Goal: Task Accomplishment & Management: Complete application form

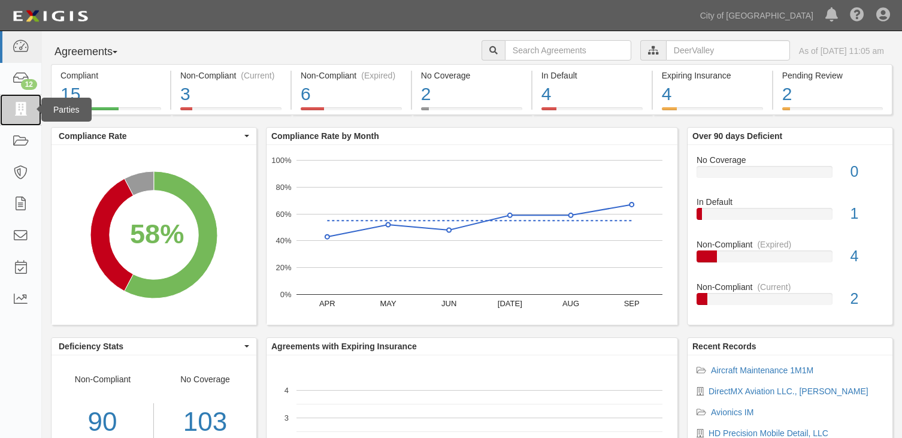
click at [24, 116] on icon at bounding box center [20, 110] width 17 height 14
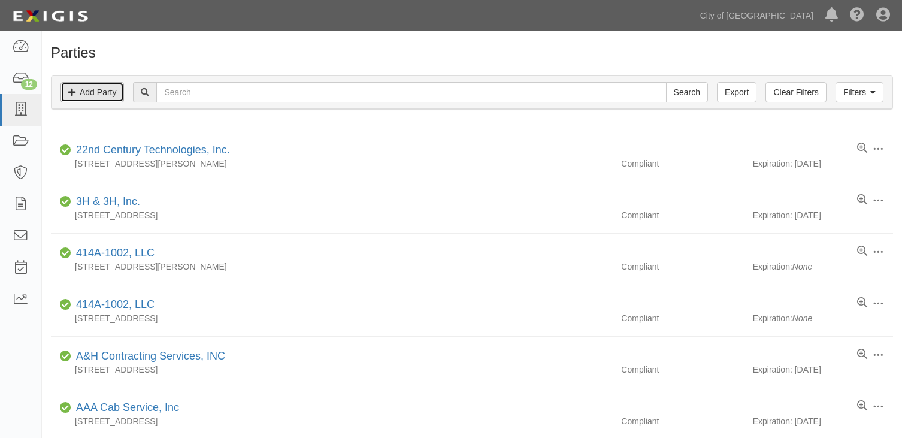
click at [104, 96] on link "Add Party" at bounding box center [92, 92] width 63 height 20
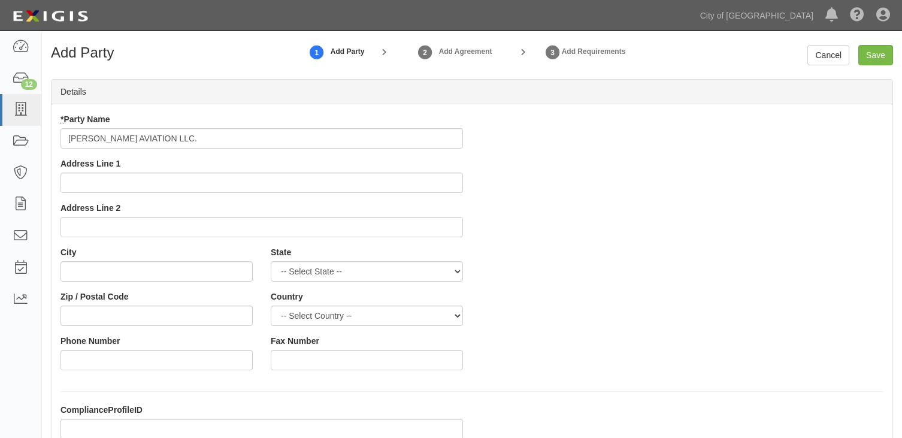
type input "KELLEY AVIATION LLC."
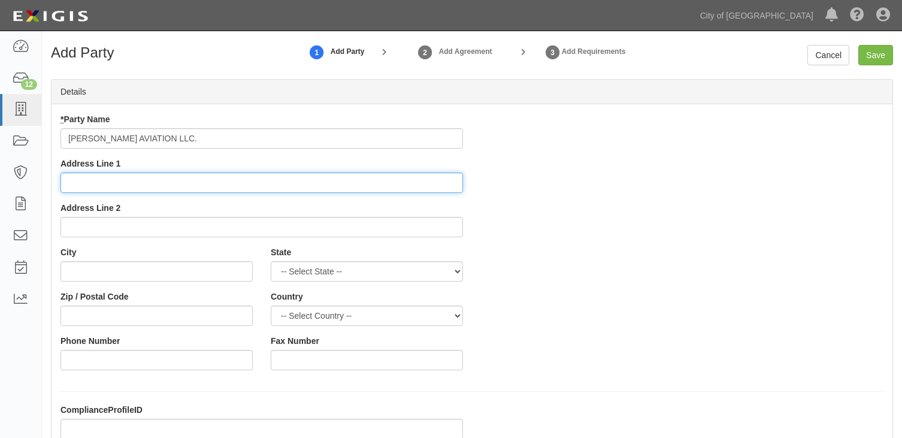
click at [130, 183] on input "Address Line 1" at bounding box center [262, 183] width 403 height 20
type input "[STREET_ADDRESS]"
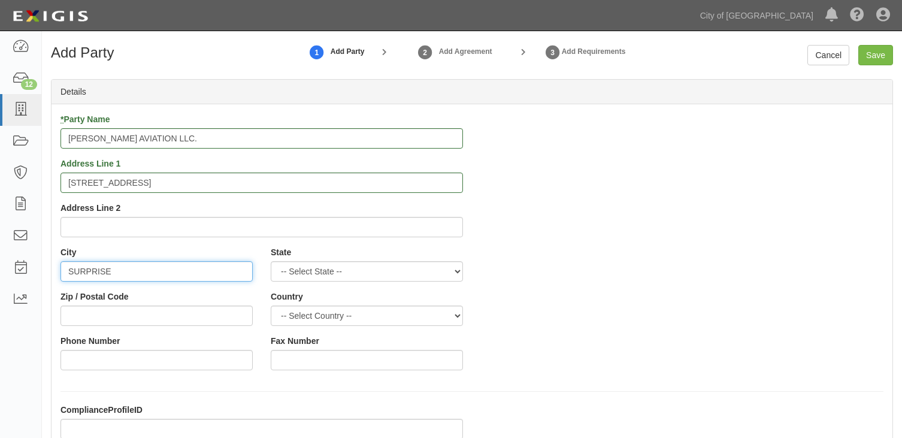
type input "SURPRISE"
click at [344, 267] on select "-- Select State -- Alabama Alaska Arizona Arkansas California Colorado Connecti…" at bounding box center [367, 271] width 192 height 20
select select "AZ"
click at [271, 261] on select "-- Select State -- Alabama Alaska Arizona Arkansas California Colorado Connecti…" at bounding box center [367, 271] width 192 height 20
click at [129, 322] on input "Zip / Postal Code" at bounding box center [157, 316] width 192 height 20
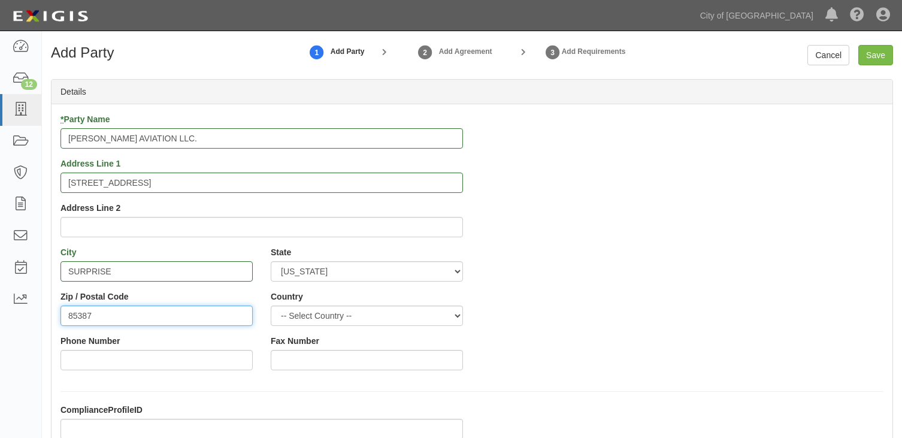
type input "85387"
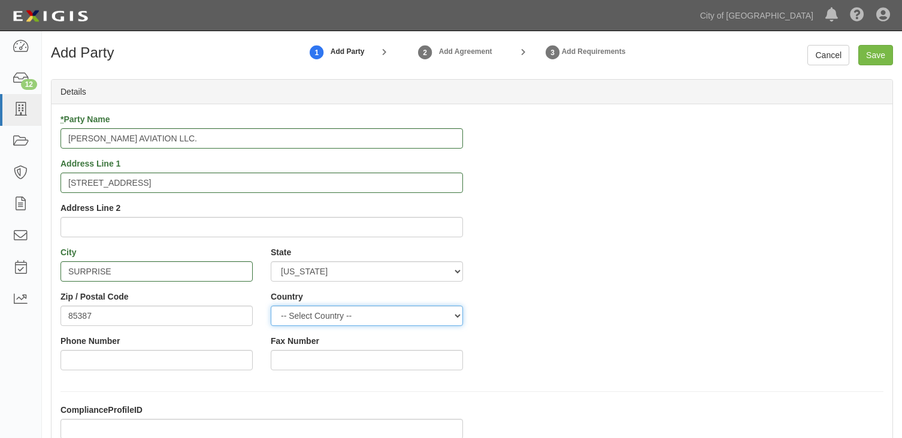
click at [360, 318] on select "-- Select Country -- Canada United States --------------- Afghanistan Åland Isl…" at bounding box center [367, 316] width 192 height 20
select select "US"
click at [271, 306] on select "-- Select Country -- Canada United States --------------- Afghanistan Åland Isl…" at bounding box center [367, 316] width 192 height 20
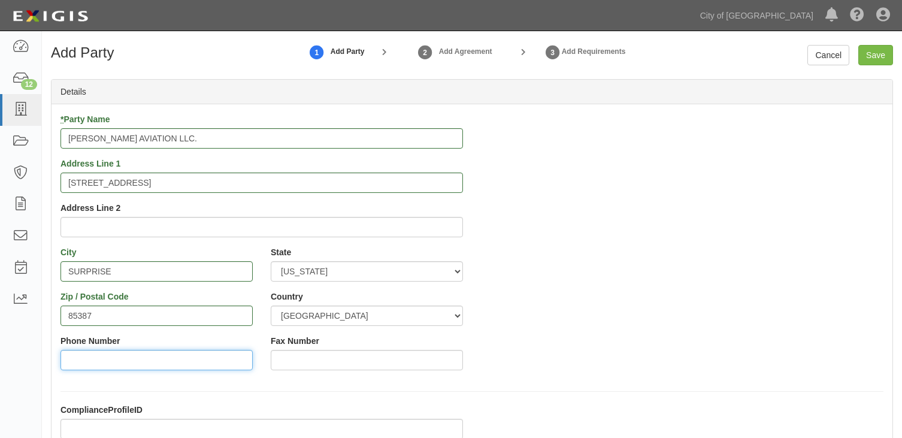
click at [98, 358] on input "Phone Number" at bounding box center [157, 360] width 192 height 20
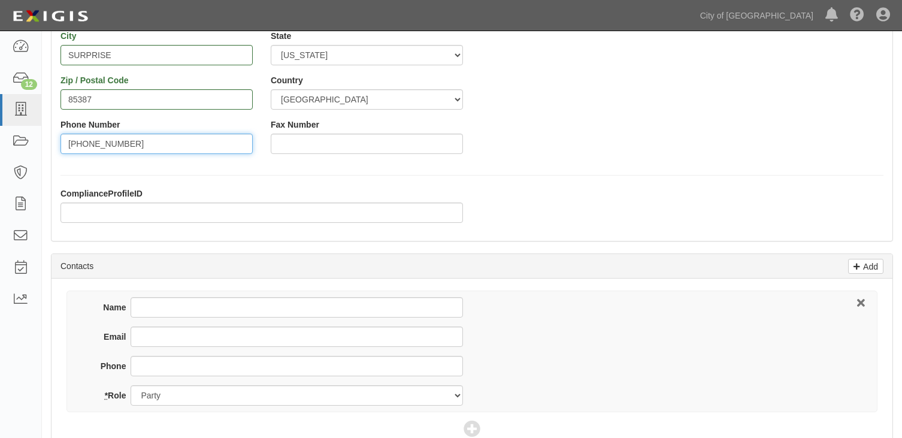
scroll to position [240, 0]
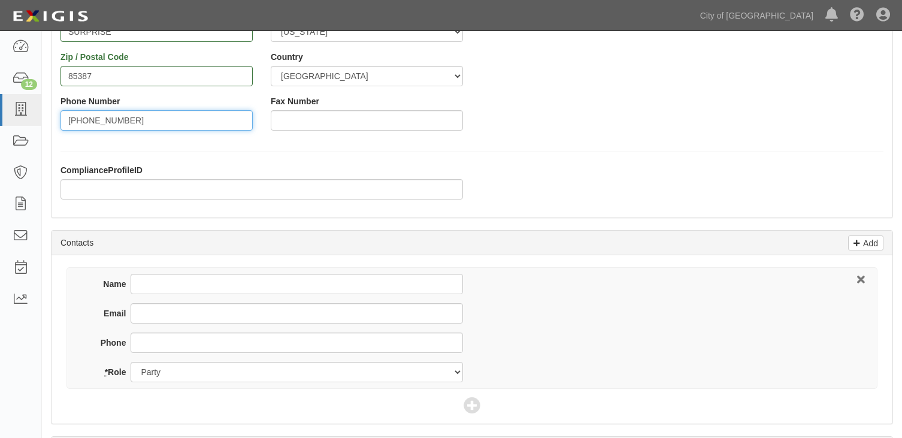
type input "623-451-4512"
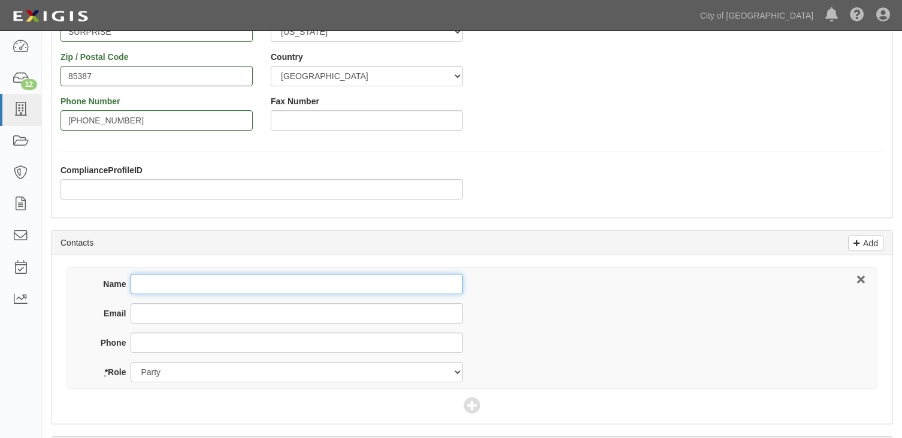
click at [157, 288] on input "Name" at bounding box center [297, 284] width 332 height 20
type input "K"
type input "KEN WILSON"
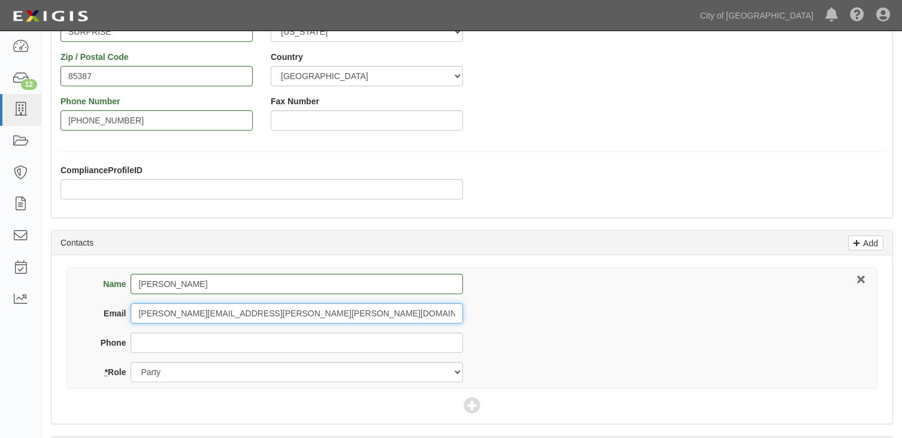
type input "WILSON.KEN@COX.NET"
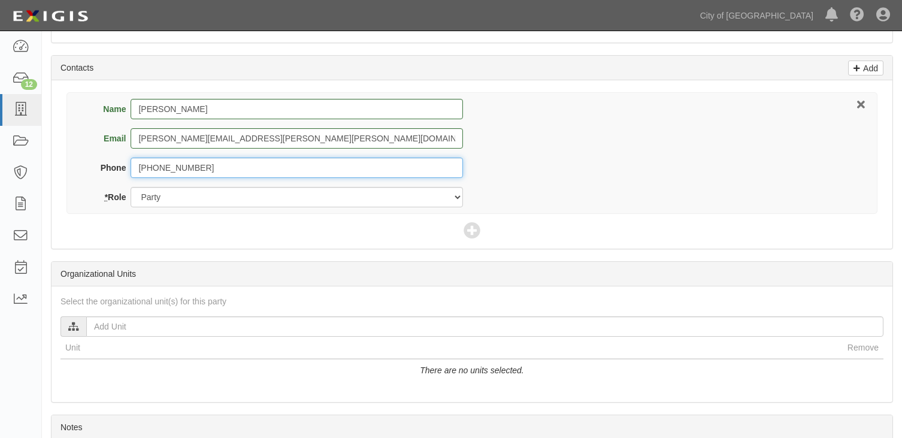
scroll to position [419, 0]
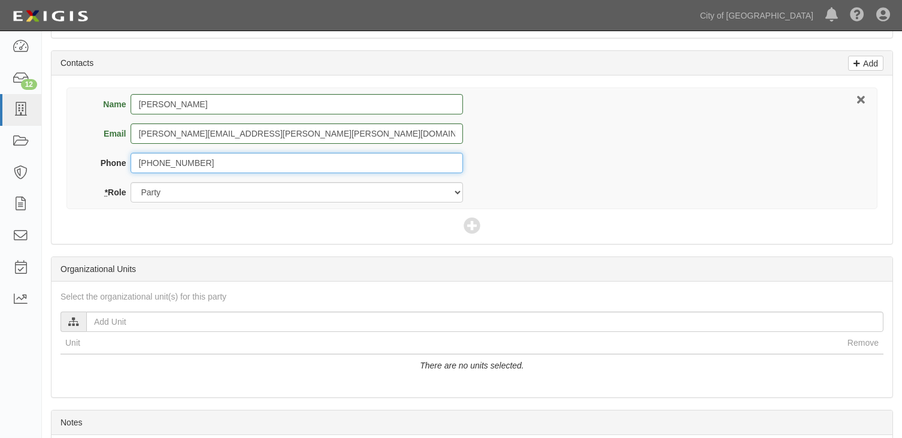
type input "623-451-4512"
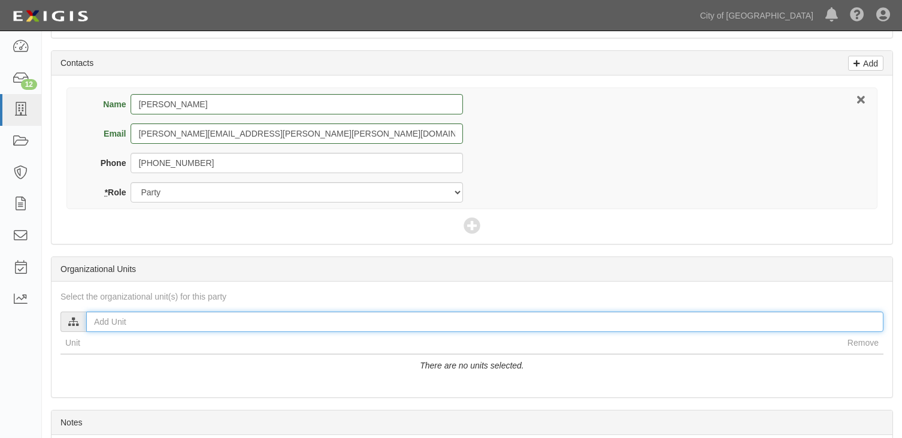
click at [112, 326] on input "text" at bounding box center [484, 322] width 797 height 20
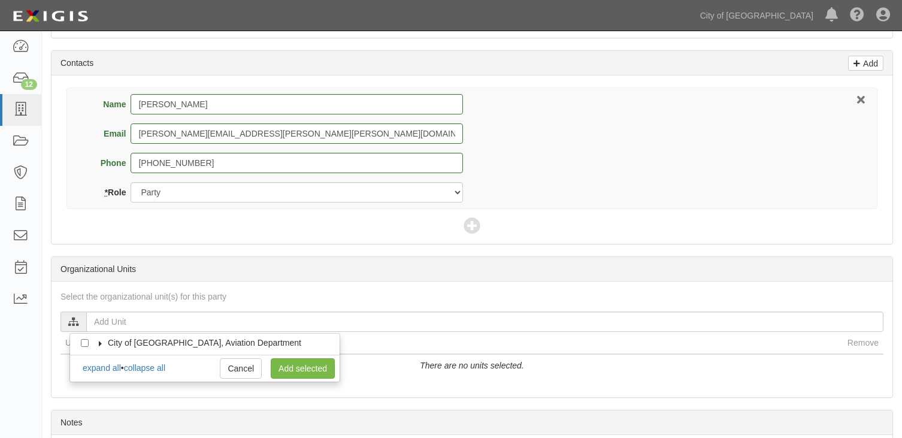
click at [98, 344] on icon at bounding box center [100, 343] width 8 height 5
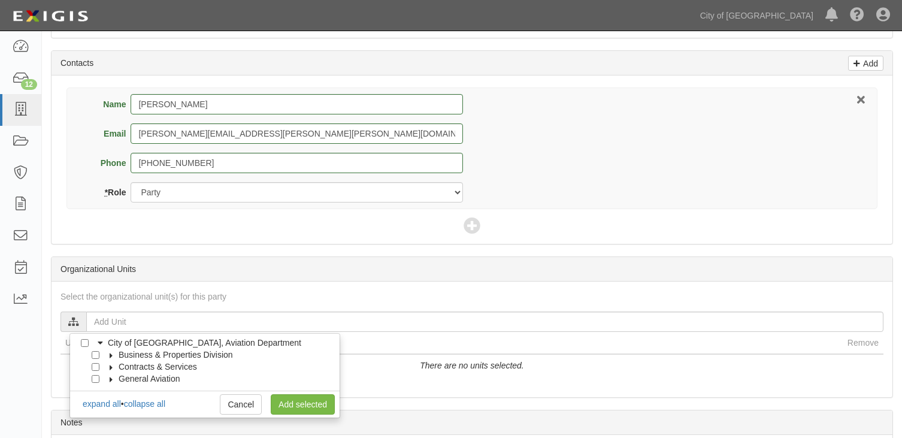
click at [109, 382] on label "General Aviation" at bounding box center [142, 379] width 76 height 12
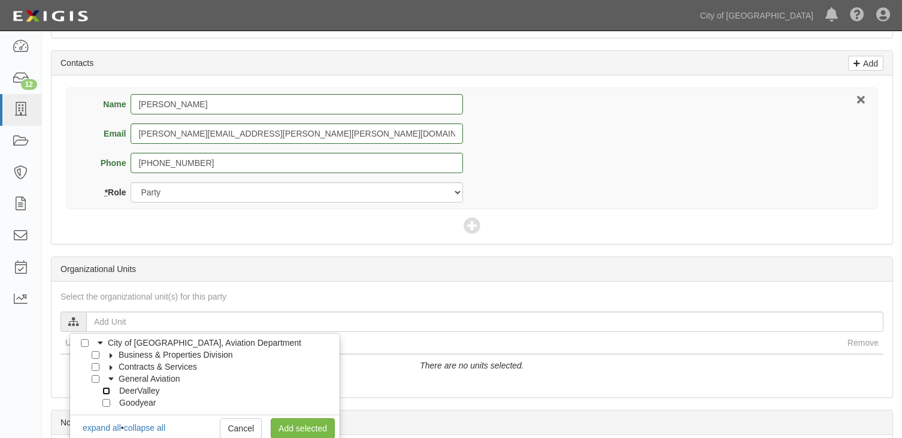
click at [104, 393] on input "DeerValley" at bounding box center [106, 391] width 8 height 8
checkbox input "true"
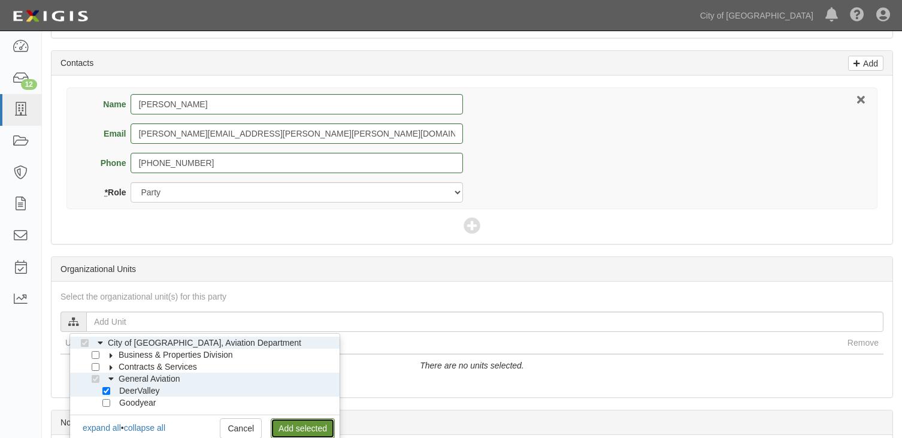
click at [288, 426] on link "Add selected" at bounding box center [303, 428] width 64 height 20
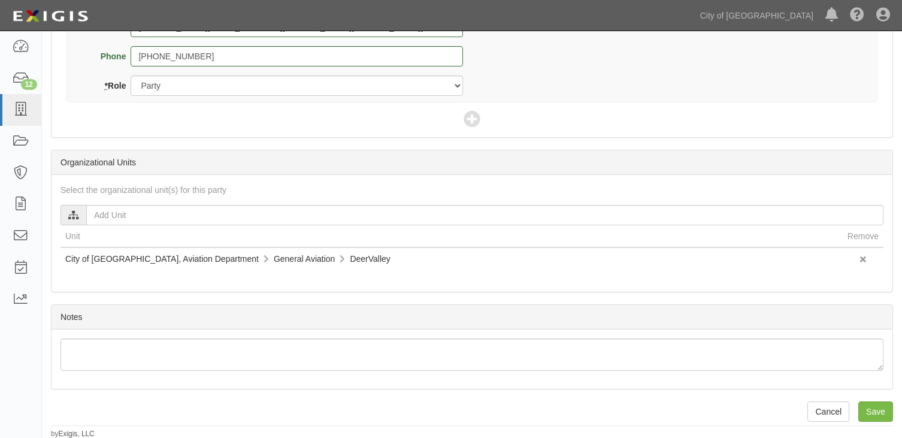
scroll to position [527, 0]
click at [871, 412] on input "Save" at bounding box center [875, 410] width 35 height 20
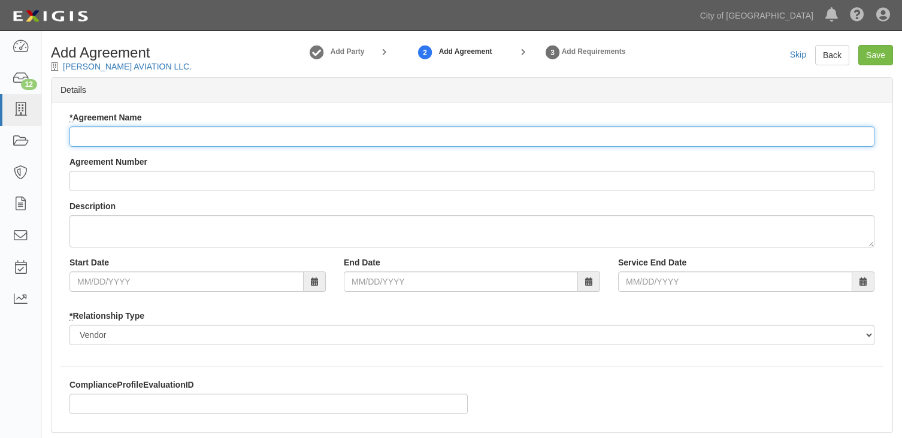
click at [135, 140] on input "* Agreement Name" at bounding box center [471, 136] width 805 height 20
type input "Independent Aircraft Maintenance Operator"
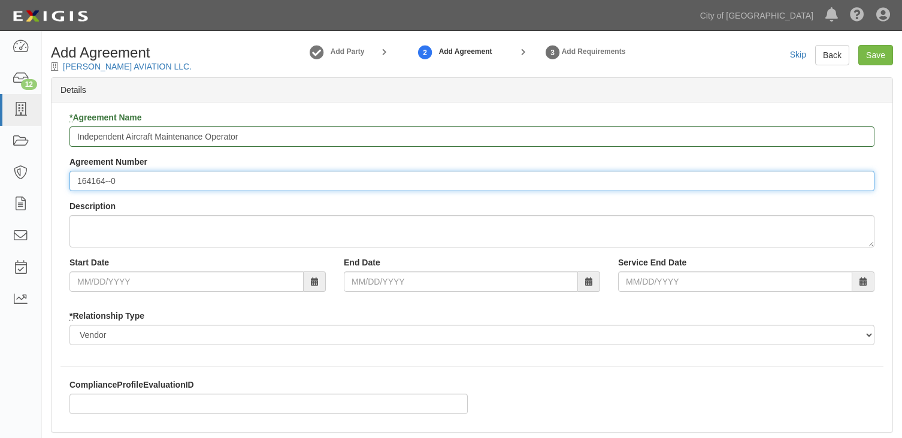
type input "164164--0"
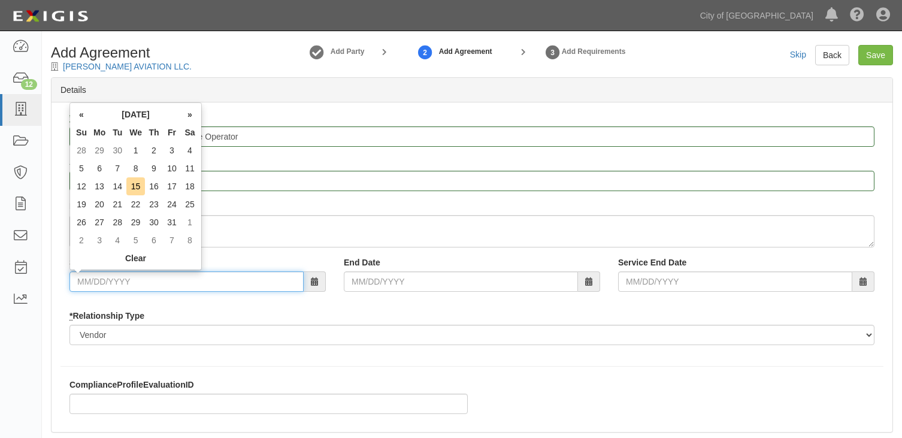
click at [181, 280] on input "Start Date" at bounding box center [186, 281] width 234 height 20
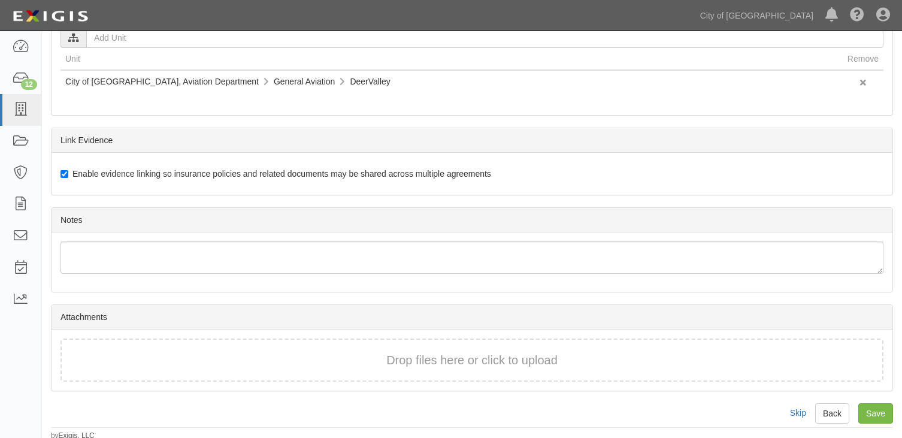
scroll to position [610, 0]
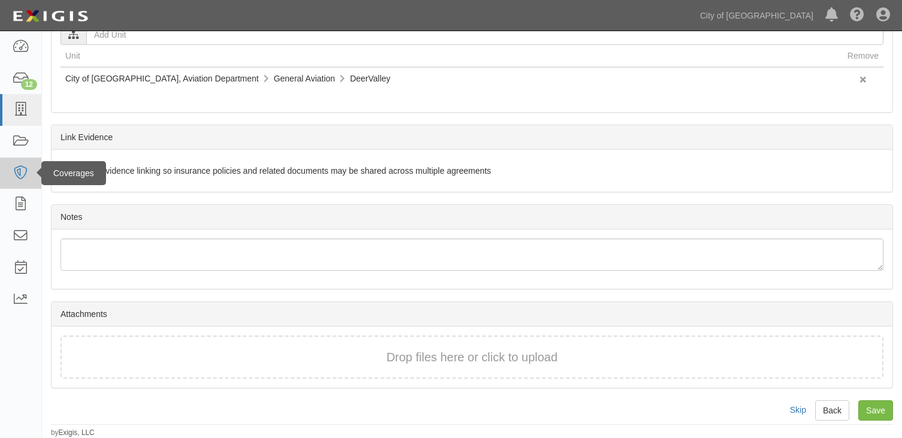
type input "09/08/2025"
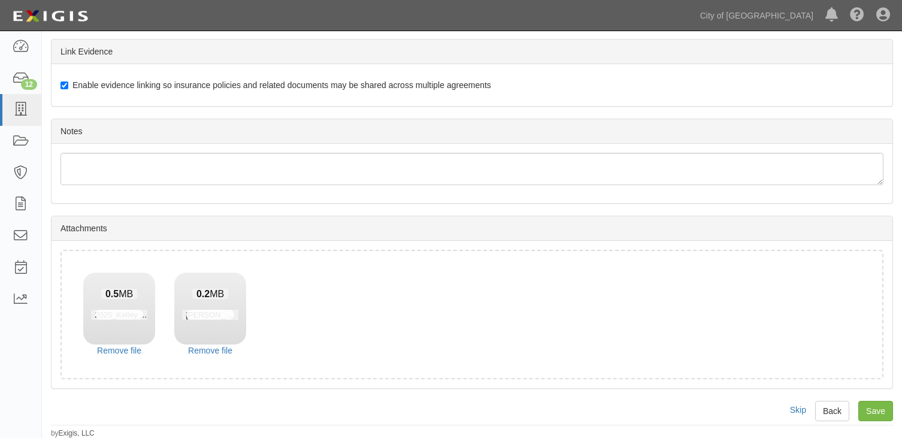
scroll to position [697, 0]
click at [877, 414] on input "Save" at bounding box center [875, 410] width 35 height 20
click at [882, 415] on input "Save" at bounding box center [875, 410] width 35 height 20
click at [31, 50] on link at bounding box center [20, 47] width 41 height 32
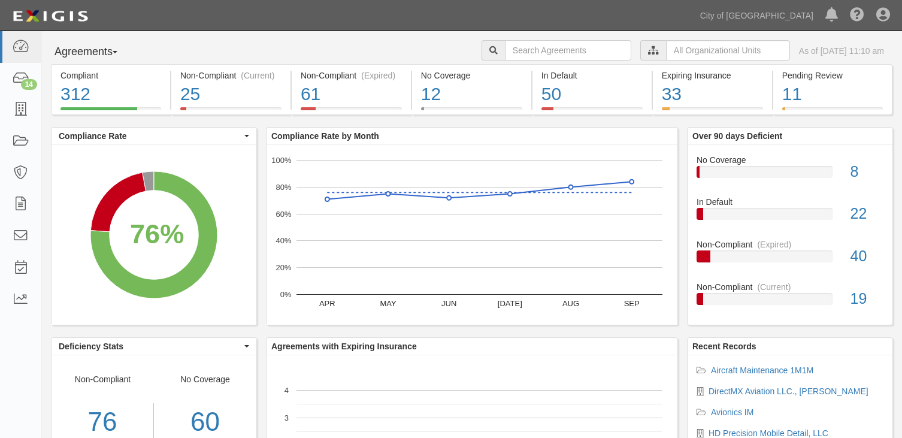
click at [648, 52] on icon at bounding box center [653, 51] width 11 height 8
click at [666, 52] on input "text" at bounding box center [728, 50] width 124 height 20
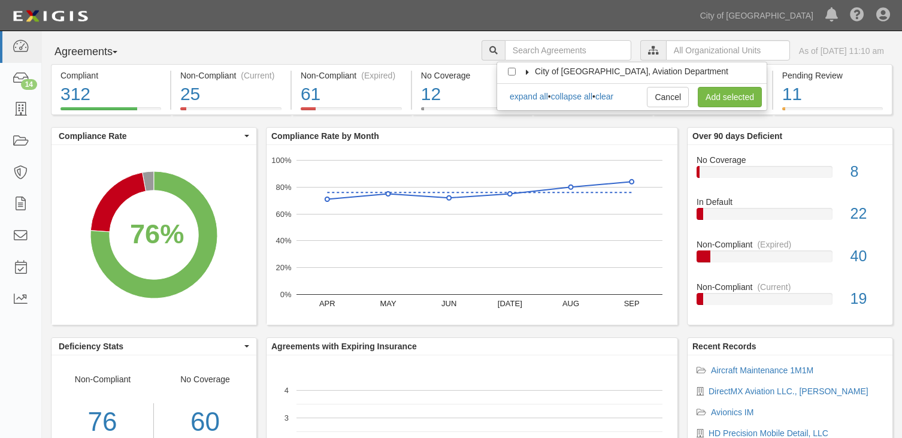
click at [530, 72] on icon at bounding box center [528, 71] width 8 height 5
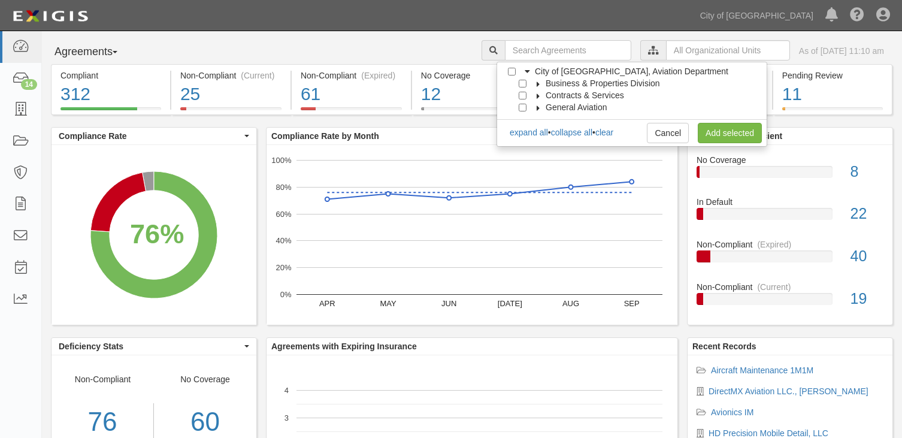
click at [539, 110] on icon at bounding box center [538, 107] width 8 height 5
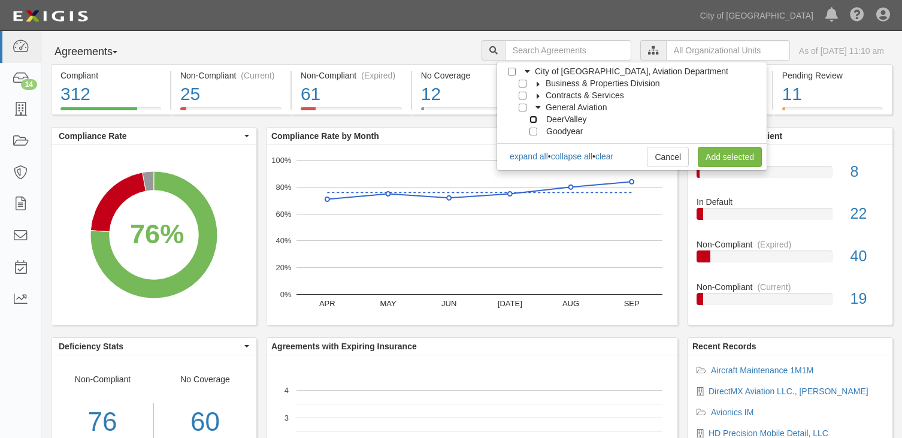
click at [533, 118] on input "DeerValley" at bounding box center [534, 120] width 8 height 8
checkbox input "true"
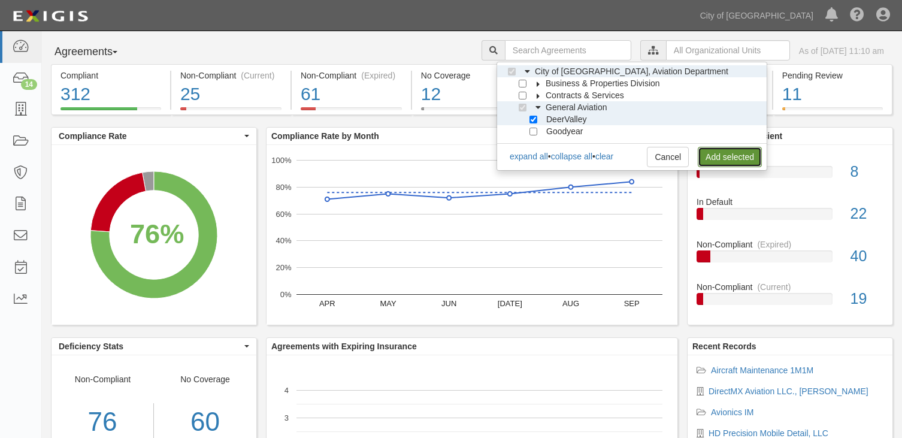
click at [728, 161] on link "Add selected" at bounding box center [730, 157] width 64 height 20
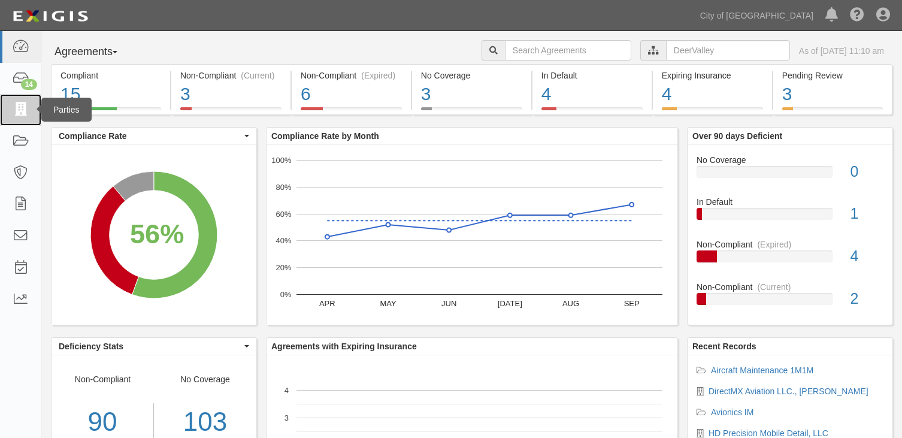
click at [21, 113] on icon at bounding box center [20, 110] width 17 height 14
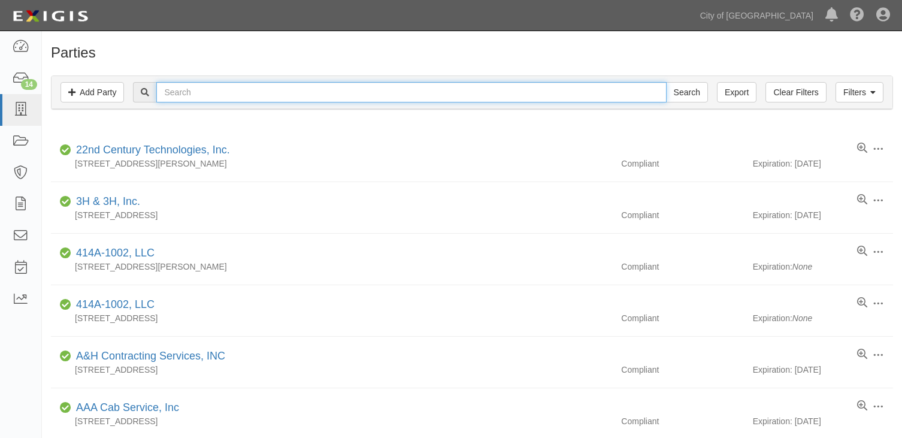
click at [194, 96] on input "text" at bounding box center [411, 92] width 510 height 20
type input "[PERSON_NAME] AVIATION"
click at [666, 82] on input "Search" at bounding box center [687, 92] width 42 height 20
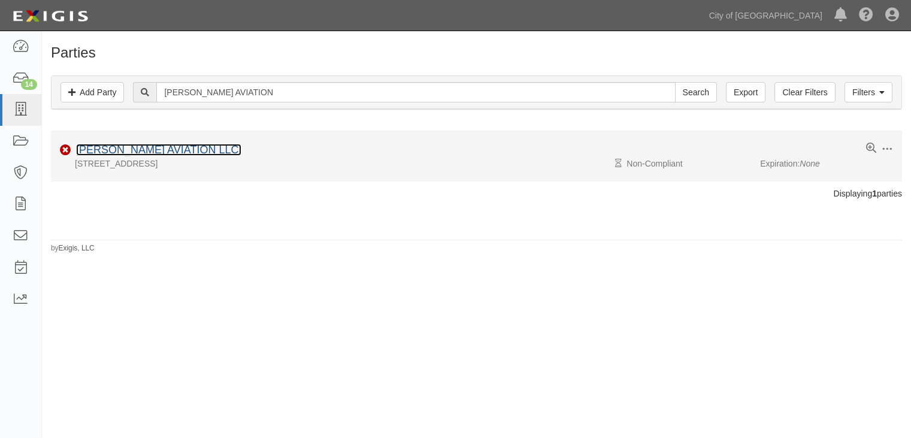
click at [132, 146] on link "[PERSON_NAME] AVIATION LLC." at bounding box center [158, 150] width 165 height 12
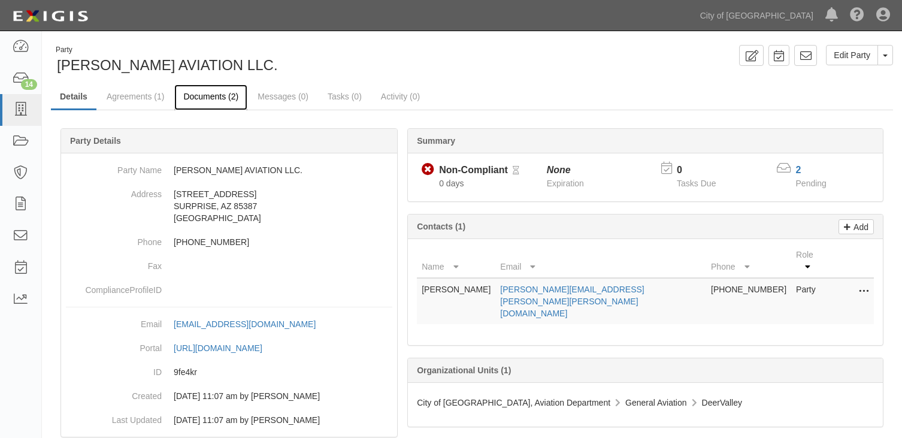
click at [226, 96] on link "Documents (2)" at bounding box center [210, 97] width 73 height 26
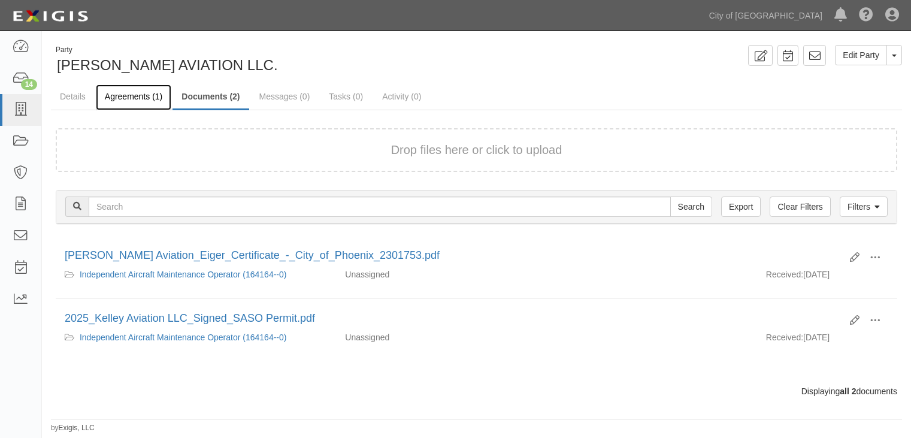
click at [139, 97] on link "Agreements (1)" at bounding box center [133, 97] width 75 height 26
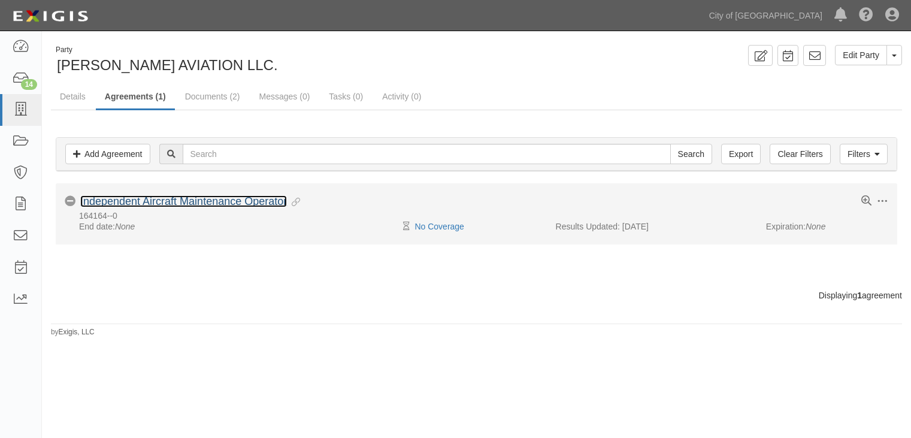
click at [113, 205] on link "Independent Aircraft Maintenance Operator" at bounding box center [183, 201] width 207 height 12
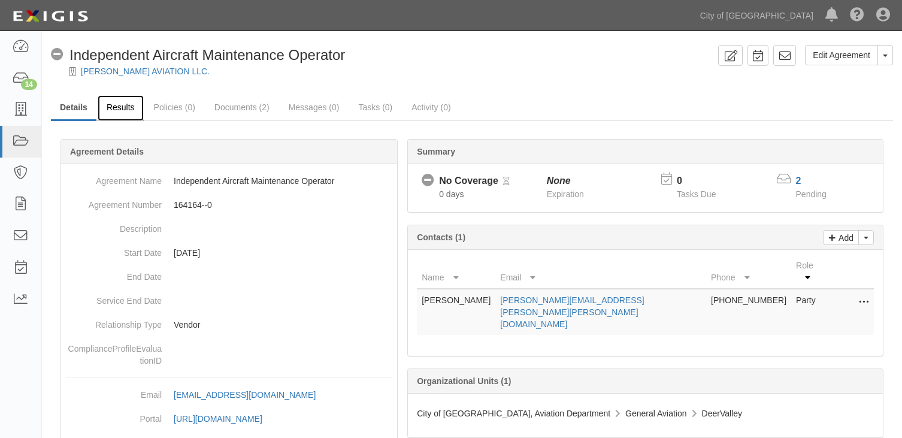
click at [108, 107] on link "Results" at bounding box center [121, 108] width 46 height 26
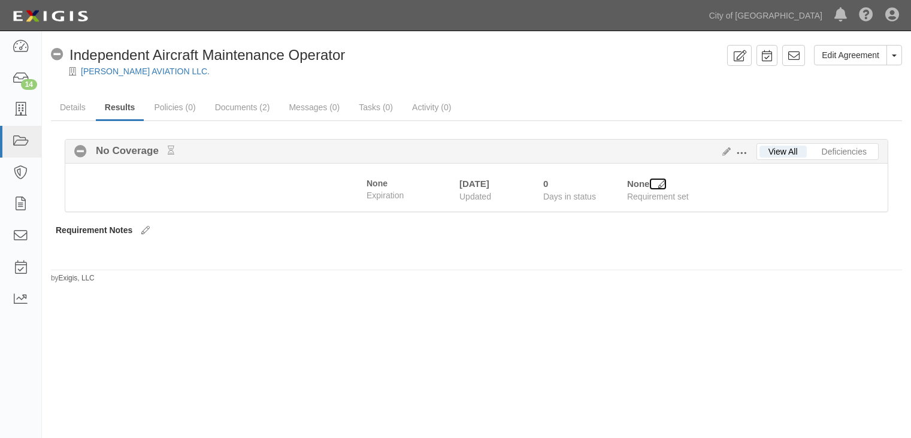
click at [661, 184] on icon at bounding box center [662, 184] width 8 height 8
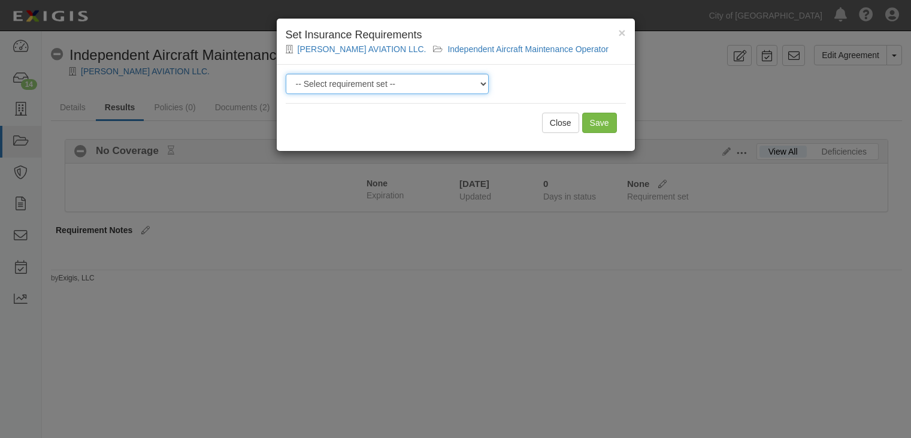
click at [471, 80] on select "-- Select requirement set -- Aircraft Charter 10M Aircraft Charter 3M Aircraft …" at bounding box center [387, 84] width 203 height 20
select select "37355"
click at [286, 74] on select "-- Select requirement set -- Aircraft Charter 10M Aircraft Charter 3M Aircraft …" at bounding box center [387, 84] width 203 height 20
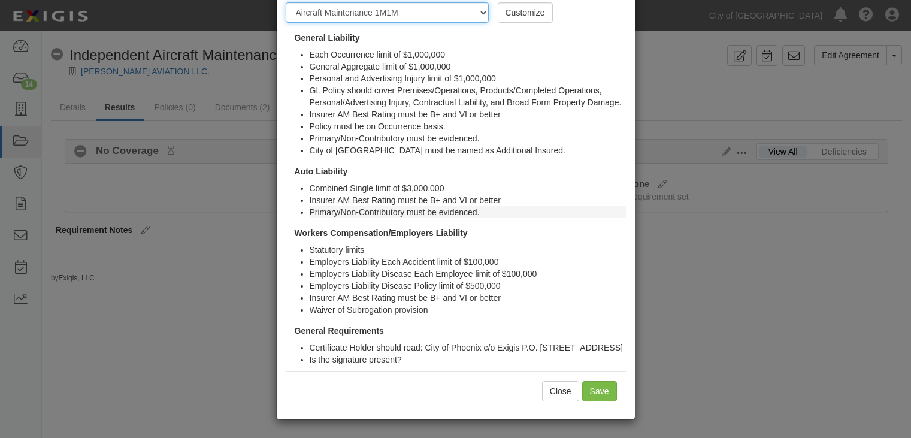
scroll to position [83, 0]
click at [591, 392] on input "Save" at bounding box center [599, 391] width 35 height 20
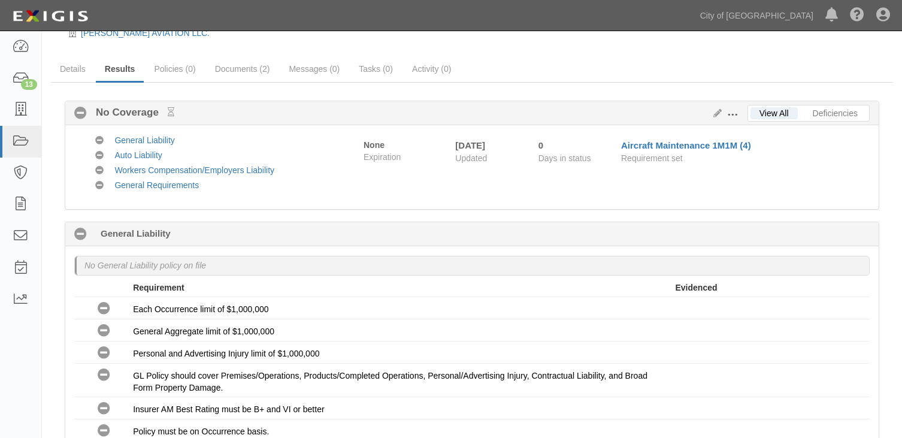
scroll to position [17, 0]
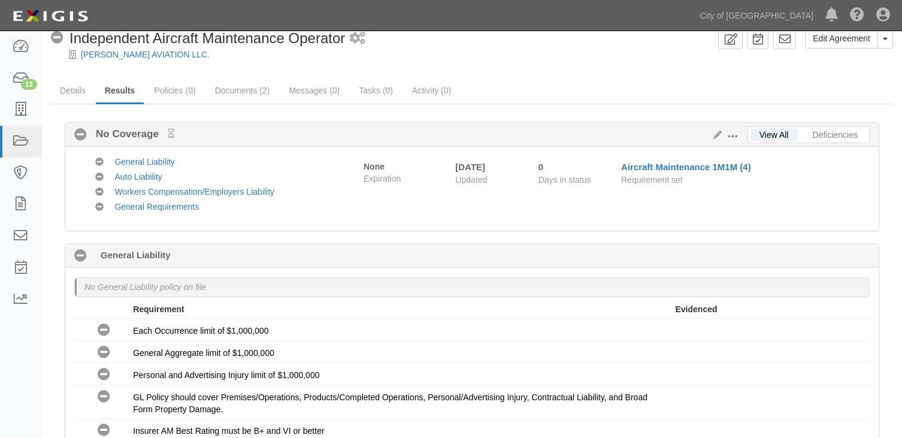
click at [734, 136] on span at bounding box center [732, 136] width 11 height 11
click at [722, 135] on button at bounding box center [735, 135] width 26 height 13
click at [719, 135] on icon at bounding box center [715, 135] width 13 height 8
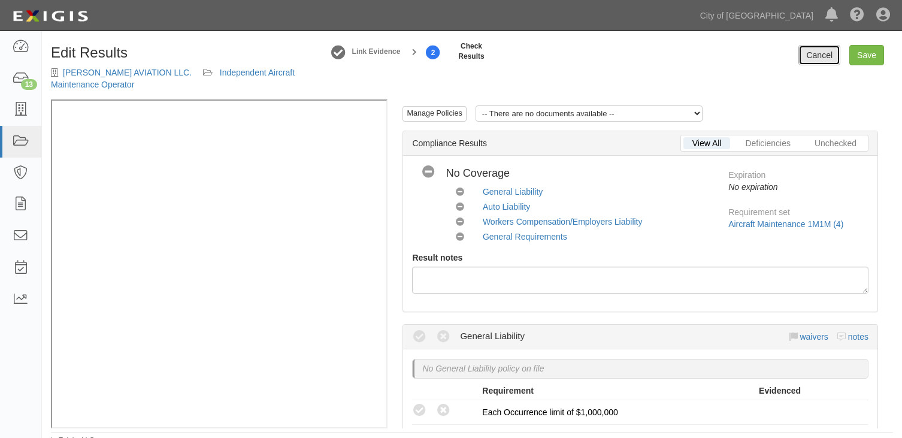
click at [833, 59] on link "Cancel" at bounding box center [820, 55] width 42 height 20
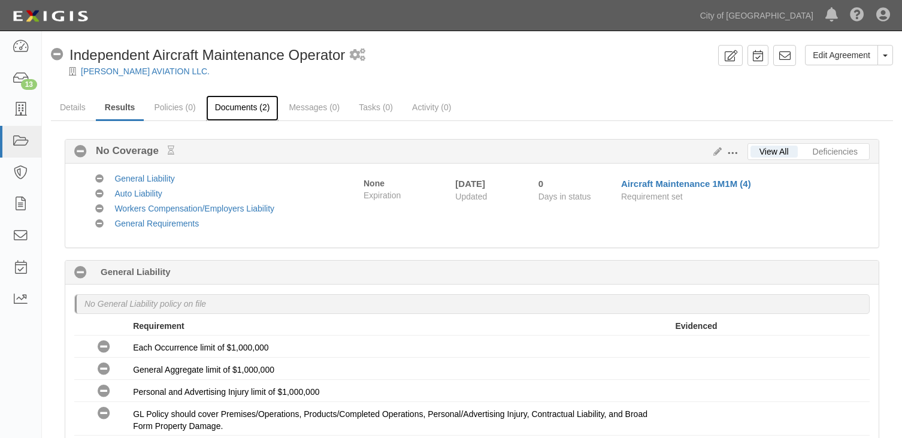
click at [226, 108] on link "Documents (2)" at bounding box center [242, 108] width 73 height 26
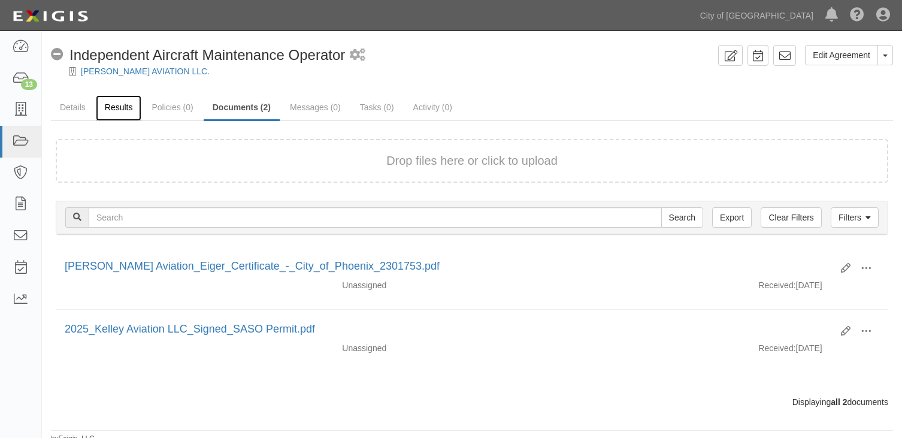
click at [116, 108] on link "Results" at bounding box center [119, 108] width 46 height 26
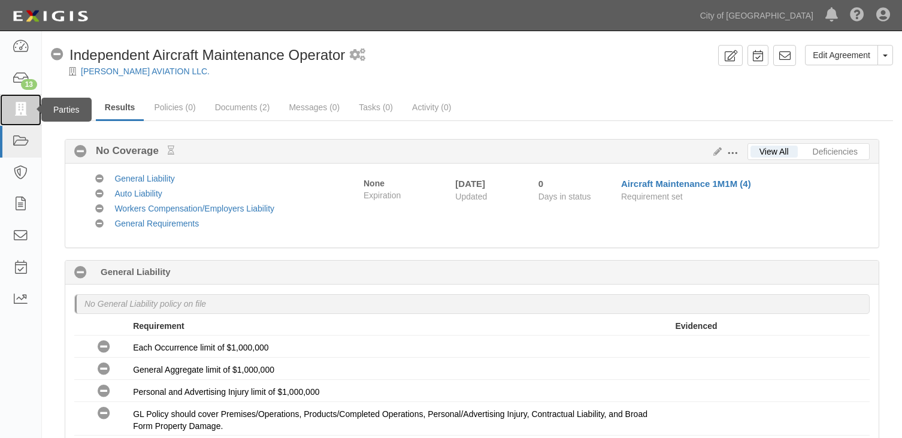
click at [34, 113] on link at bounding box center [20, 110] width 41 height 32
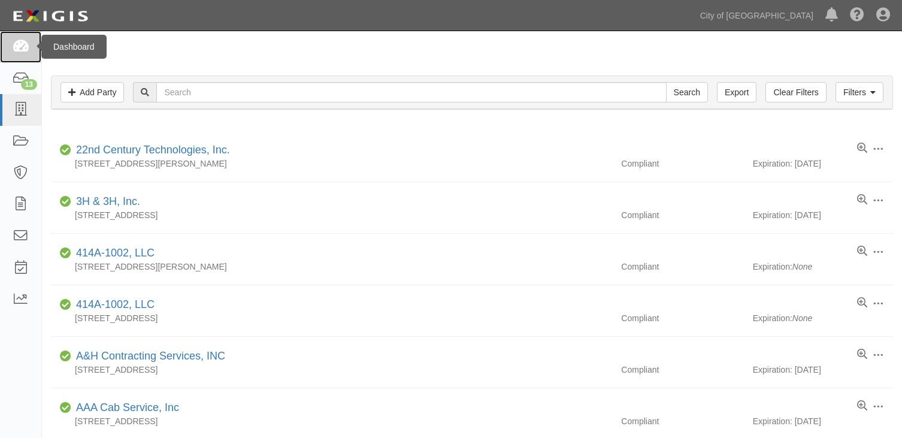
click at [17, 46] on icon at bounding box center [20, 47] width 17 height 14
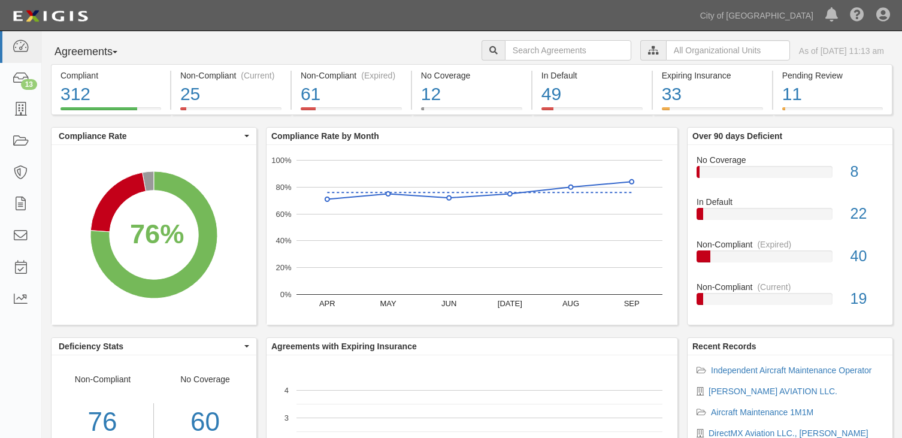
click at [640, 53] on div at bounding box center [653, 50] width 26 height 20
click at [666, 53] on input "text" at bounding box center [728, 50] width 124 height 20
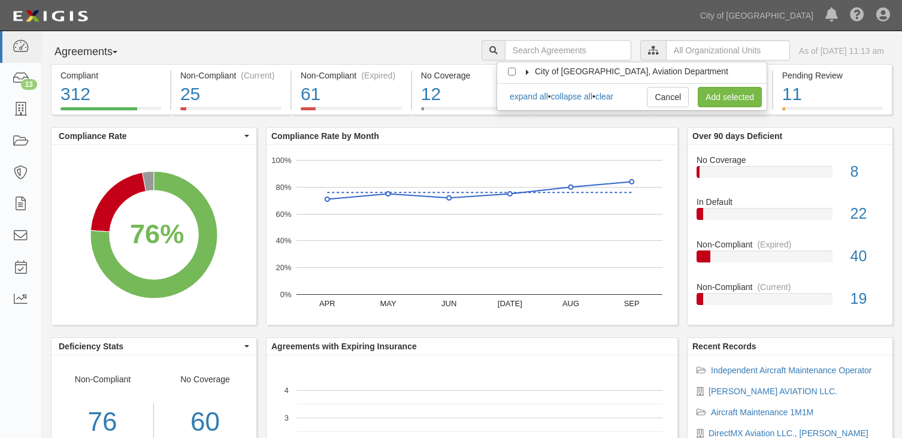
click at [527, 70] on icon at bounding box center [528, 71] width 8 height 5
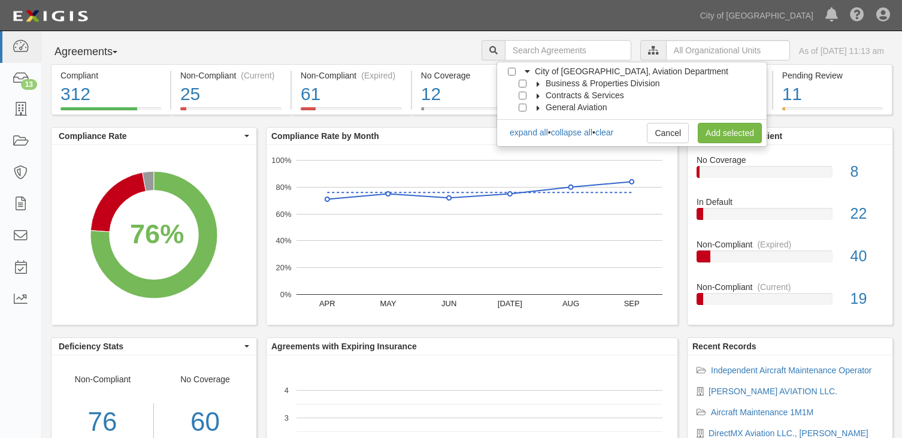
click at [540, 108] on icon at bounding box center [538, 107] width 8 height 5
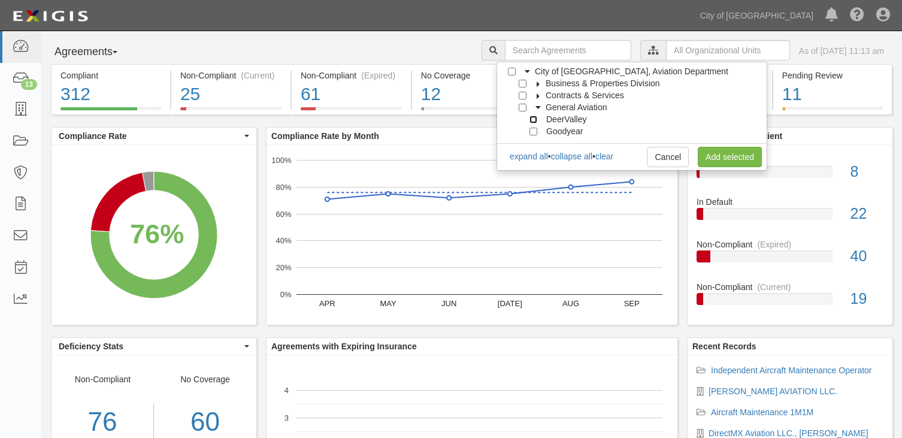
click at [534, 119] on input "DeerValley" at bounding box center [534, 120] width 8 height 8
checkbox input "true"
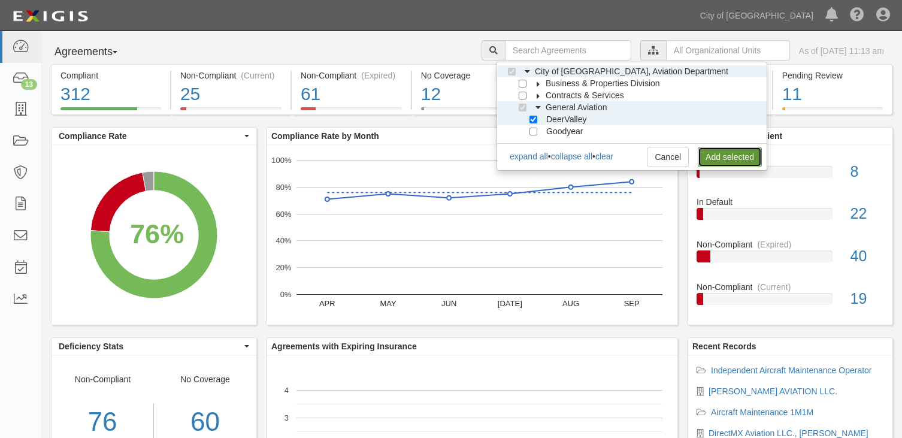
click at [725, 158] on link "Add selected" at bounding box center [730, 157] width 64 height 20
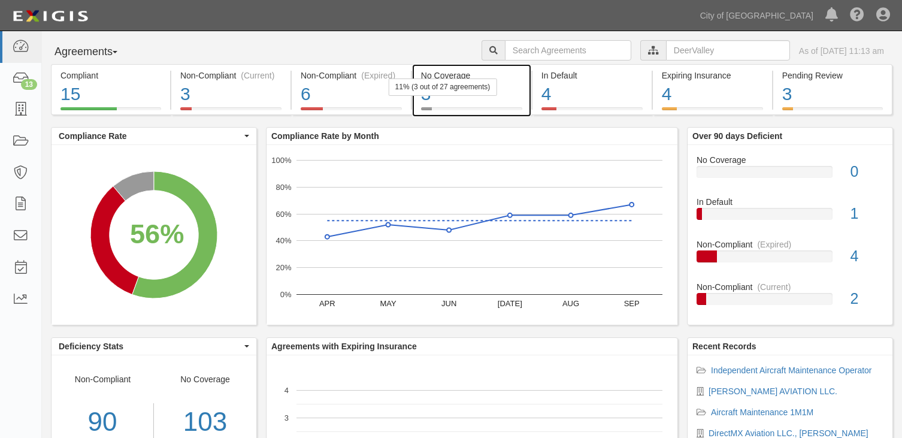
click at [522, 96] on div "No Coverage 3 11% (3 out of 27 agreements)" at bounding box center [471, 89] width 119 height 51
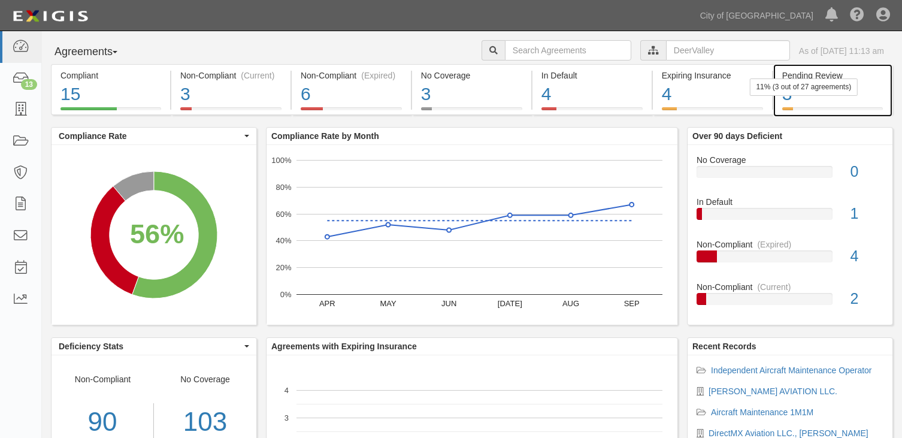
click at [870, 99] on div "3" at bounding box center [832, 94] width 101 height 26
